Goal: Use online tool/utility: Utilize a website feature to perform a specific function

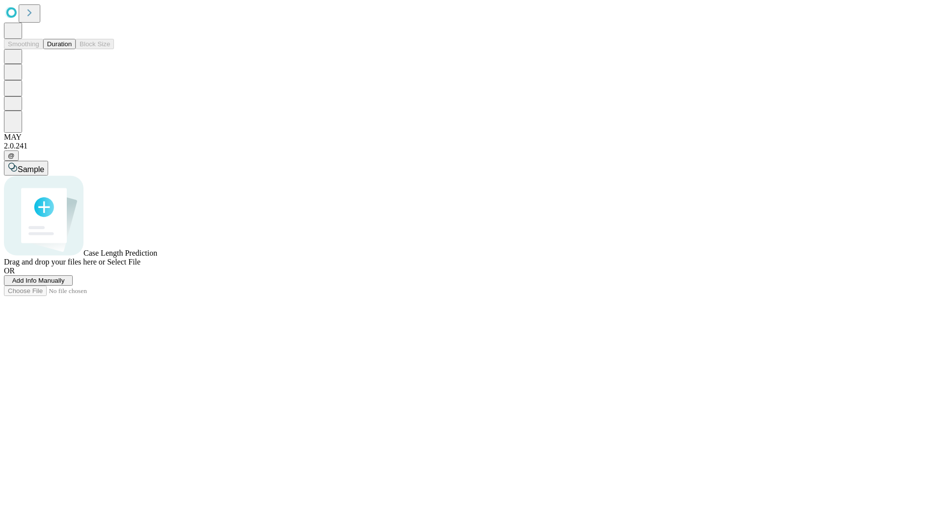
click at [72, 49] on button "Duration" at bounding box center [59, 44] width 32 height 10
click at [44, 165] on span "Sample" at bounding box center [31, 169] width 27 height 8
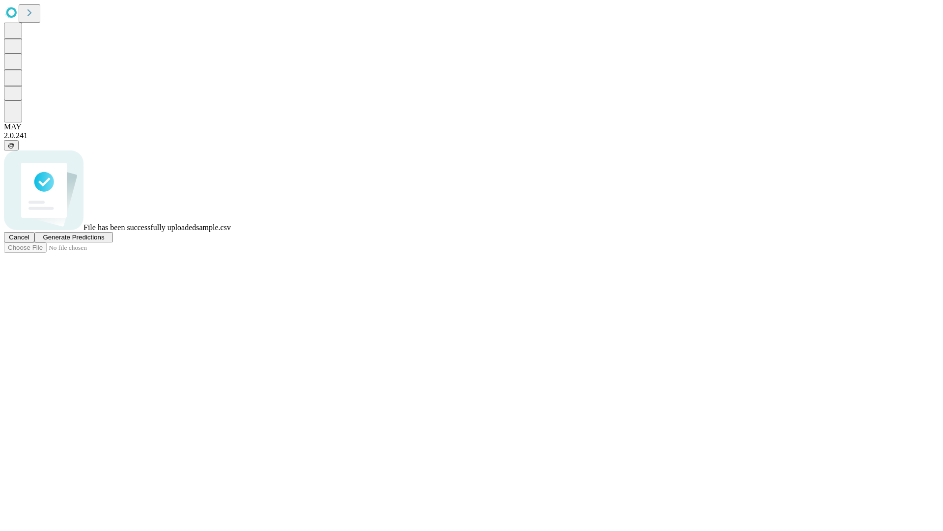
click at [104, 241] on span "Generate Predictions" at bounding box center [73, 236] width 61 height 7
